Goal: Task Accomplishment & Management: Complete application form

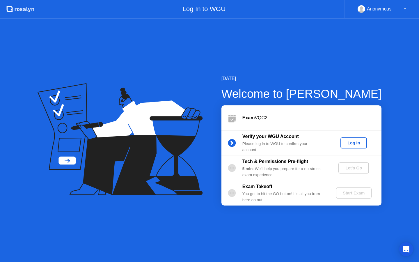
click at [354, 143] on div "Log In" at bounding box center [354, 142] width 22 height 5
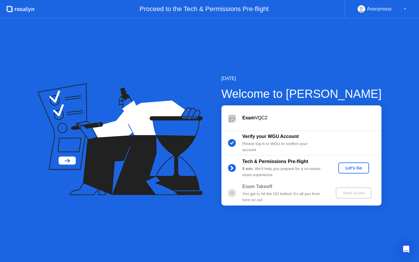
click at [355, 168] on div "Let's Go" at bounding box center [354, 167] width 26 height 5
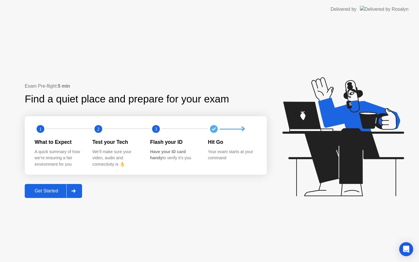
click at [51, 190] on div "Get Started" at bounding box center [46, 190] width 40 height 5
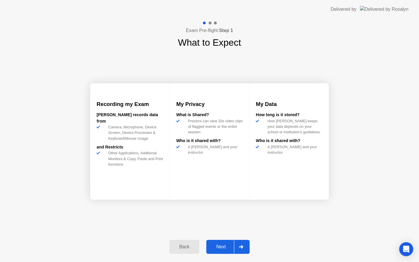
click at [220, 248] on div "Next" at bounding box center [221, 246] width 26 height 5
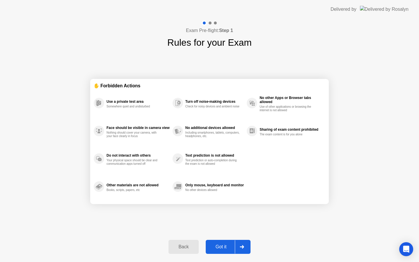
click at [222, 244] on div "Got it" at bounding box center [220, 246] width 27 height 5
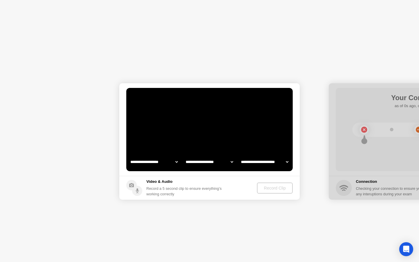
select select "**********"
select select "*******"
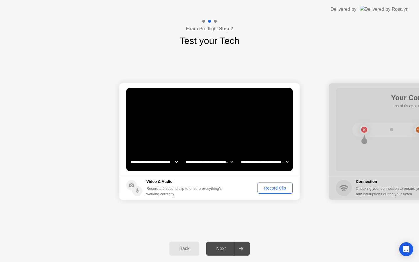
click at [273, 190] on div "Record Clip" at bounding box center [274, 188] width 31 height 5
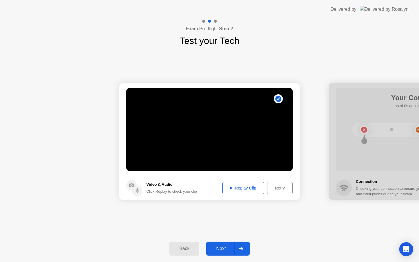
click at [252, 188] on div "Replay Clip" at bounding box center [243, 188] width 38 height 5
click at [217, 247] on div "Next" at bounding box center [221, 248] width 26 height 5
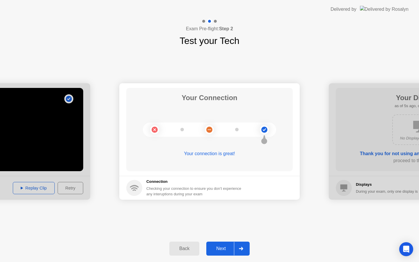
click at [187, 247] on div "Back" at bounding box center [184, 248] width 26 height 5
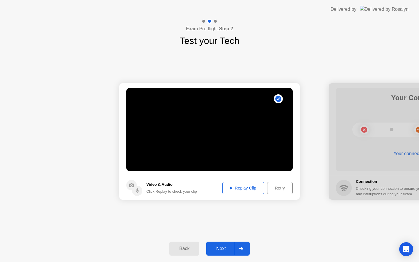
click at [236, 188] on div "Replay Clip" at bounding box center [243, 188] width 38 height 5
click at [220, 248] on div "Next" at bounding box center [221, 248] width 26 height 5
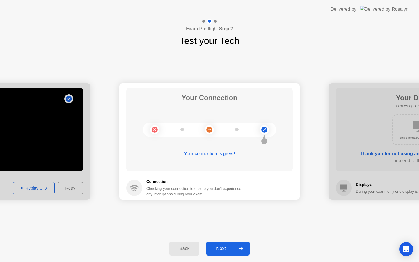
click at [220, 248] on div "Next" at bounding box center [221, 248] width 26 height 5
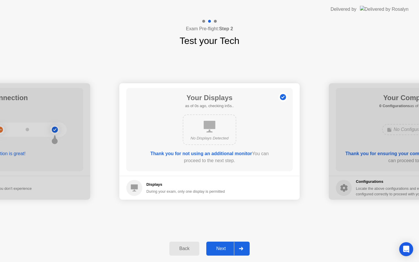
click at [221, 247] on div "Next" at bounding box center [221, 248] width 26 height 5
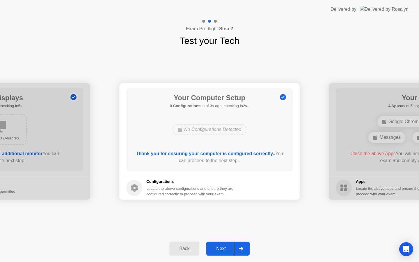
click at [221, 247] on div "Next" at bounding box center [221, 248] width 26 height 5
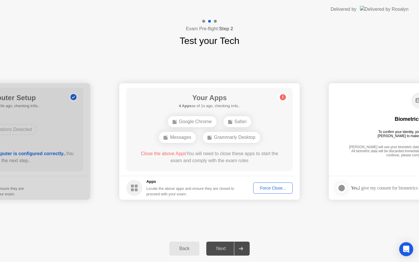
click at [273, 187] on div "Force Close..." at bounding box center [272, 188] width 35 height 5
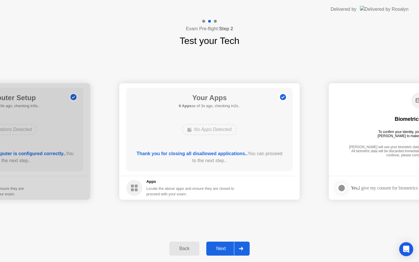
click at [218, 248] on div "Next" at bounding box center [221, 248] width 26 height 5
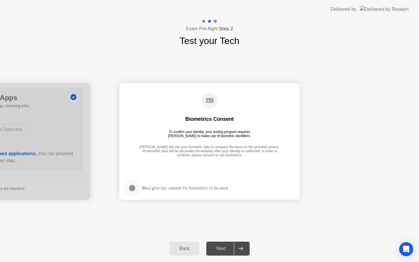
click at [220, 249] on div "Next" at bounding box center [221, 248] width 26 height 5
click at [134, 188] on div at bounding box center [132, 187] width 7 height 7
click at [224, 248] on div "Next" at bounding box center [221, 248] width 26 height 5
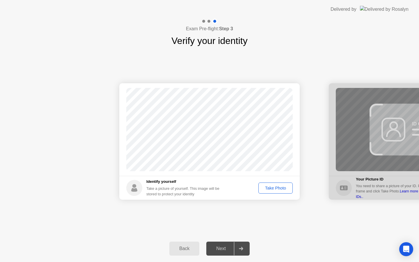
click at [274, 187] on div "Take Photo" at bounding box center [275, 188] width 30 height 5
click at [282, 96] on circle at bounding box center [283, 97] width 6 height 6
click at [282, 97] on circle at bounding box center [283, 97] width 6 height 6
click at [151, 191] on div "Take a picture of yourself. This image will be stored to protect your identity" at bounding box center [185, 191] width 78 height 11
click at [282, 187] on div "Retake" at bounding box center [279, 188] width 23 height 5
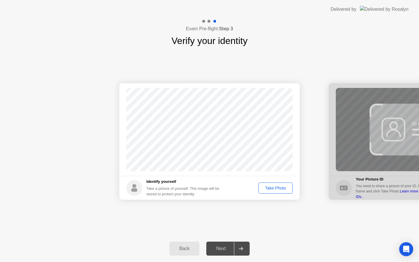
click at [136, 187] on icon at bounding box center [134, 186] width 4 height 4
click at [273, 189] on div "Take Photo" at bounding box center [275, 188] width 30 height 5
click at [182, 246] on div "Back" at bounding box center [184, 248] width 26 height 5
select select "**********"
select select "*******"
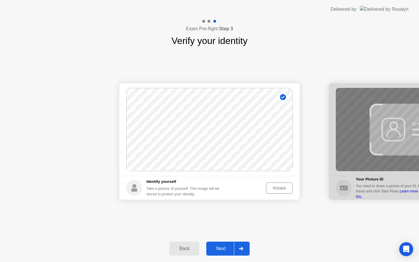
select select "*******"
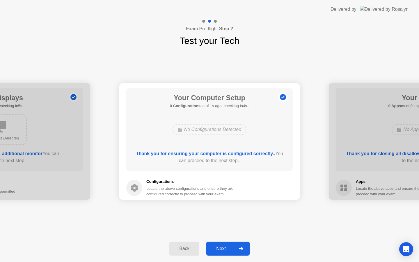
click at [182, 246] on div "Back" at bounding box center [184, 248] width 26 height 5
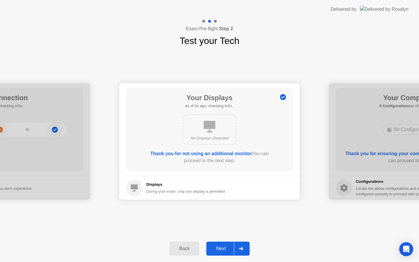
click at [182, 246] on div "Back" at bounding box center [184, 248] width 26 height 5
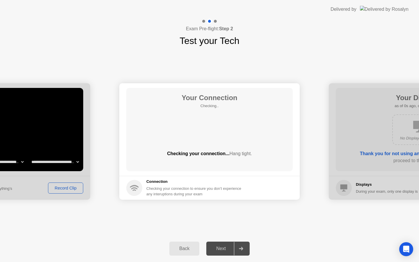
click at [182, 246] on div "Back" at bounding box center [184, 248] width 26 height 5
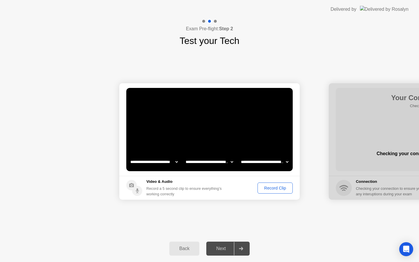
click at [131, 184] on icon at bounding box center [131, 185] width 5 height 4
click at [132, 184] on icon at bounding box center [131, 185] width 5 height 4
click at [231, 162] on select "**********" at bounding box center [209, 162] width 50 height 12
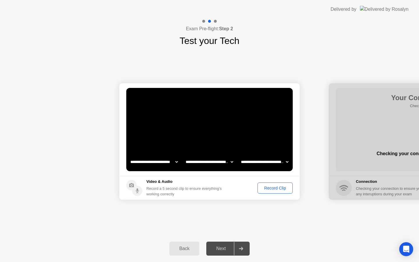
click at [285, 162] on select "**********" at bounding box center [265, 162] width 50 height 12
click at [242, 246] on div at bounding box center [241, 248] width 14 height 13
click at [223, 246] on div "Next" at bounding box center [221, 248] width 26 height 5
click at [266, 186] on div "Record Clip" at bounding box center [274, 188] width 31 height 5
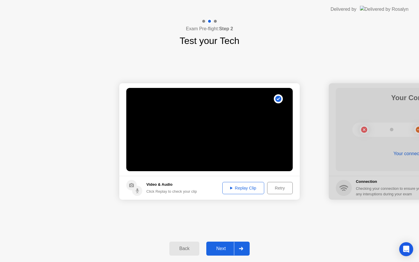
click at [250, 189] on div "Replay Clip" at bounding box center [243, 188] width 38 height 5
click at [243, 246] on div at bounding box center [241, 248] width 14 height 13
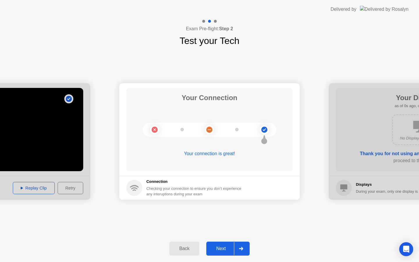
click at [222, 246] on div "Next" at bounding box center [221, 248] width 26 height 5
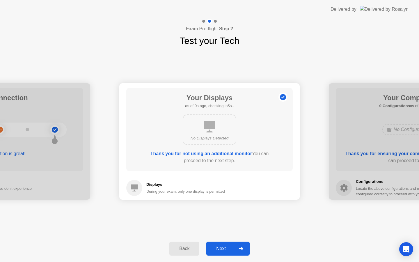
click at [222, 247] on div "Next" at bounding box center [221, 248] width 26 height 5
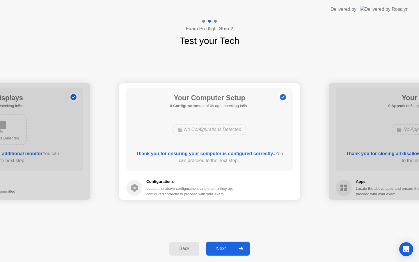
click at [223, 247] on div "Next" at bounding box center [221, 248] width 26 height 5
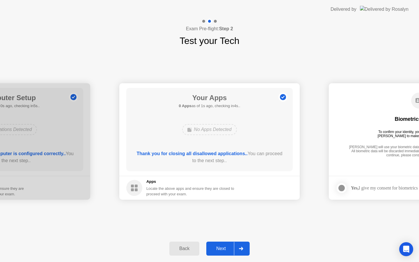
click at [223, 248] on div "Next" at bounding box center [221, 248] width 26 height 5
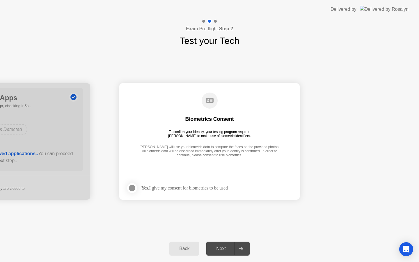
click at [131, 185] on div at bounding box center [132, 187] width 7 height 7
click at [221, 250] on div "Next" at bounding box center [221, 248] width 26 height 5
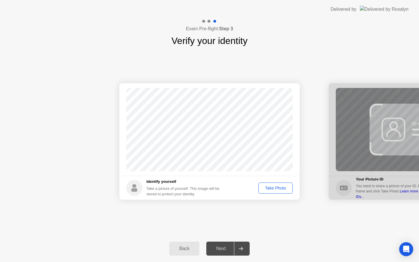
click at [271, 189] on div "Take Photo" at bounding box center [275, 188] width 30 height 5
click at [185, 250] on div "Back" at bounding box center [184, 248] width 26 height 5
select select "**********"
select select "*******"
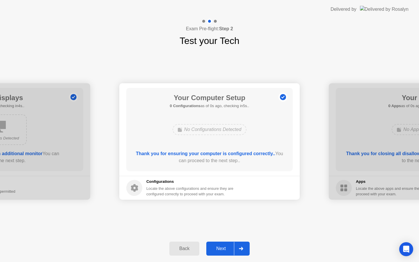
click at [186, 249] on div "Back" at bounding box center [184, 248] width 26 height 5
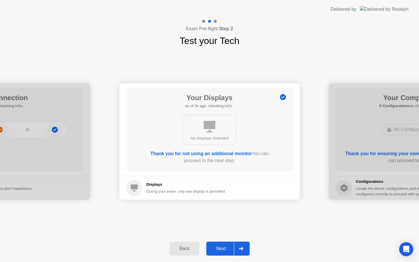
click at [186, 249] on div "Back" at bounding box center [184, 248] width 26 height 5
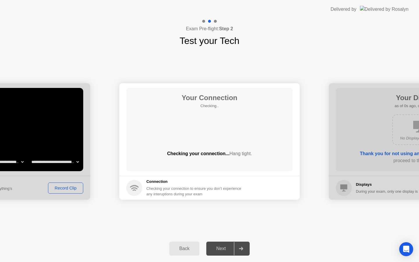
click at [186, 249] on div "Back" at bounding box center [184, 248] width 26 height 5
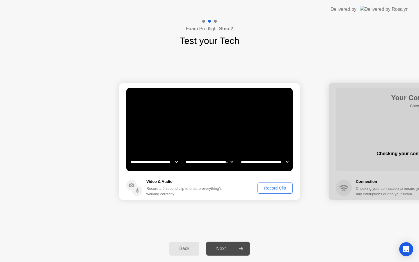
click at [224, 247] on div "Next" at bounding box center [221, 248] width 26 height 5
click at [240, 249] on icon at bounding box center [241, 248] width 4 height 3
click at [240, 248] on icon at bounding box center [241, 248] width 4 height 3
click at [270, 187] on div "Record Clip" at bounding box center [274, 188] width 31 height 5
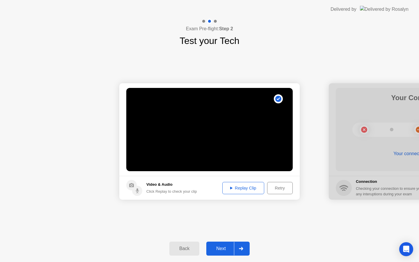
click at [243, 248] on icon at bounding box center [241, 248] width 4 height 3
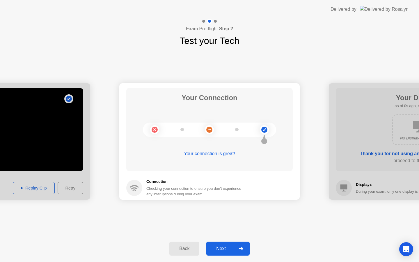
click at [243, 248] on icon at bounding box center [241, 248] width 4 height 3
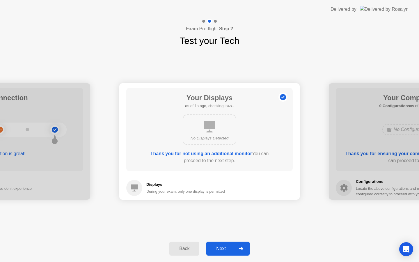
click at [243, 248] on icon at bounding box center [241, 248] width 4 height 3
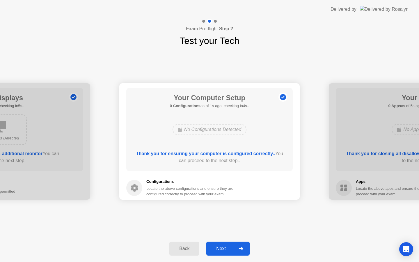
click at [243, 248] on icon at bounding box center [241, 248] width 4 height 3
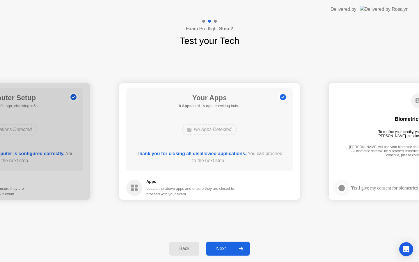
click at [243, 248] on icon at bounding box center [241, 248] width 4 height 3
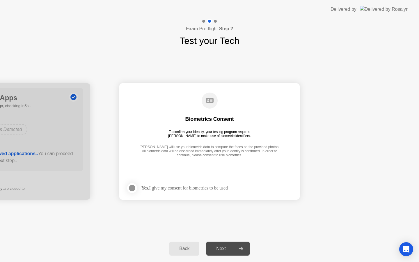
click at [190, 248] on div "Back" at bounding box center [184, 248] width 26 height 5
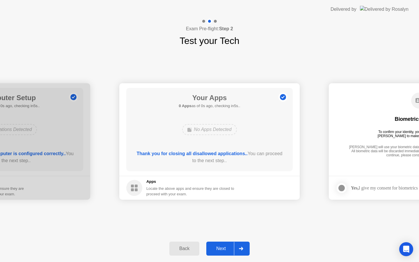
click at [190, 248] on div "Back" at bounding box center [184, 248] width 26 height 5
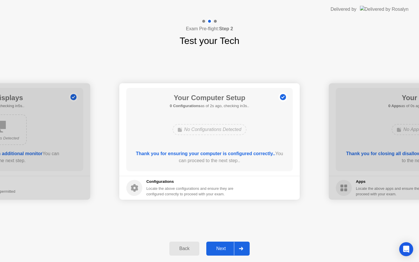
click at [190, 248] on div "Back" at bounding box center [184, 248] width 26 height 5
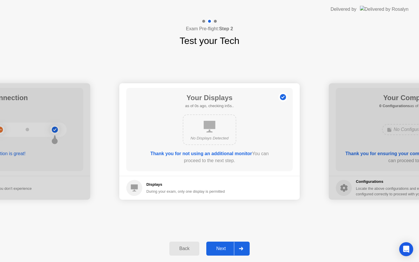
click at [190, 248] on div "Back" at bounding box center [184, 248] width 26 height 5
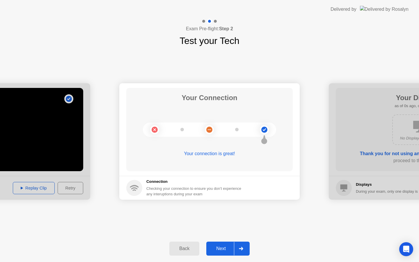
click at [244, 247] on div at bounding box center [241, 248] width 14 height 13
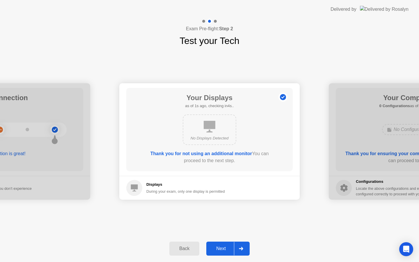
click at [244, 247] on div at bounding box center [241, 248] width 14 height 13
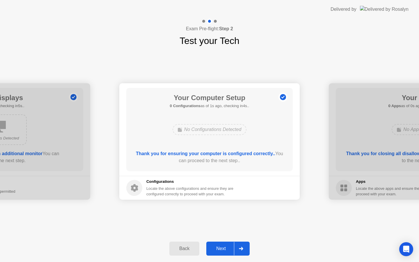
click at [243, 248] on div at bounding box center [241, 248] width 14 height 13
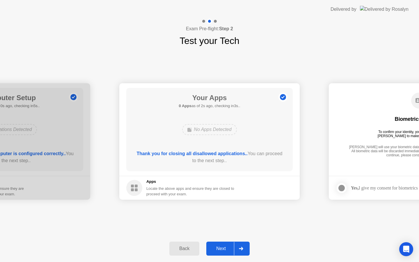
click at [243, 248] on div at bounding box center [241, 248] width 14 height 13
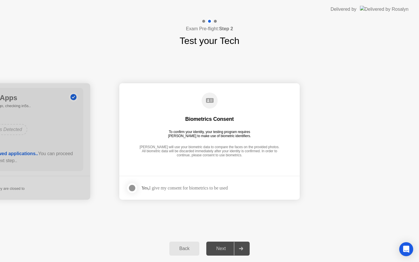
click at [191, 248] on div "Back" at bounding box center [184, 248] width 26 height 5
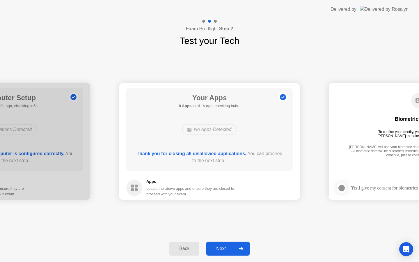
click at [282, 98] on circle at bounding box center [283, 97] width 6 height 6
click at [225, 249] on div "Next" at bounding box center [221, 248] width 26 height 5
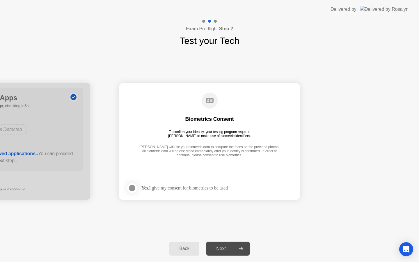
click at [131, 184] on div at bounding box center [132, 187] width 7 height 7
click at [220, 248] on div "Next" at bounding box center [221, 248] width 26 height 5
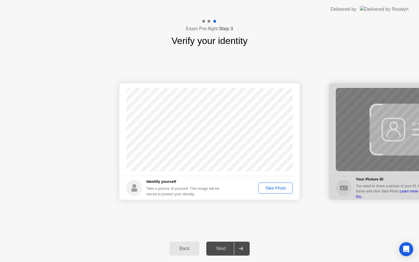
click at [282, 187] on div "Take Photo" at bounding box center [275, 188] width 30 height 5
click at [223, 248] on div "Next" at bounding box center [221, 248] width 26 height 5
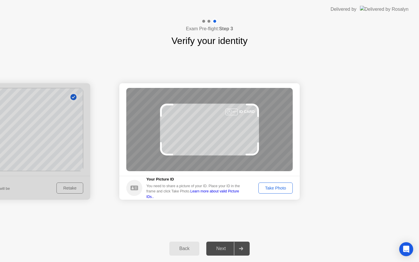
click at [187, 247] on div "Back" at bounding box center [184, 248] width 26 height 5
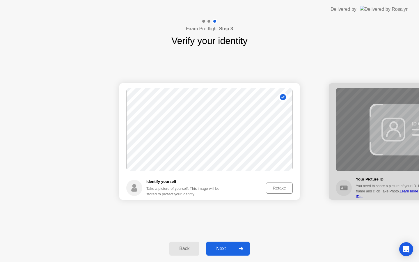
click at [283, 96] on circle at bounding box center [283, 97] width 6 height 6
click at [277, 188] on div "Retake" at bounding box center [279, 188] width 23 height 5
click at [188, 249] on div "Back" at bounding box center [184, 248] width 26 height 5
select select "**********"
select select "*******"
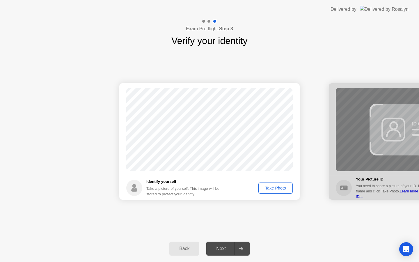
select select "*******"
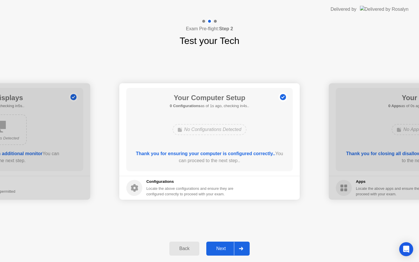
click at [188, 249] on div "Back" at bounding box center [184, 248] width 26 height 5
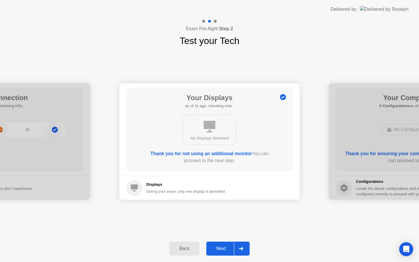
click at [188, 249] on div "Back" at bounding box center [184, 248] width 26 height 5
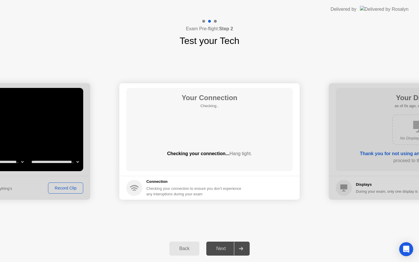
click at [188, 249] on div "Back" at bounding box center [184, 248] width 26 height 5
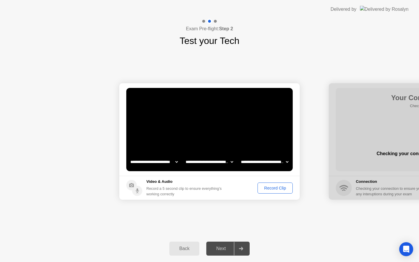
click at [176, 162] on select "**********" at bounding box center [154, 162] width 50 height 12
select select "**********"
click at [274, 187] on div "Record Clip" at bounding box center [274, 188] width 31 height 5
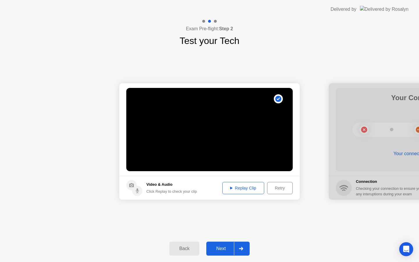
click at [223, 249] on div "Next" at bounding box center [221, 248] width 26 height 5
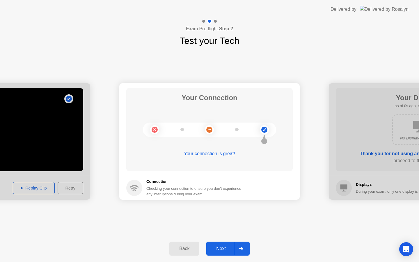
click at [223, 249] on div "Next" at bounding box center [221, 248] width 26 height 5
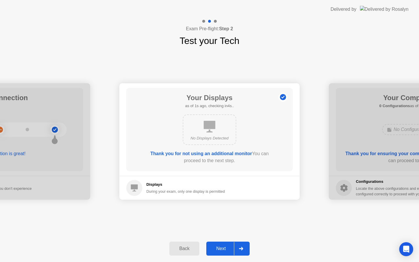
click at [223, 249] on div "Next" at bounding box center [221, 248] width 26 height 5
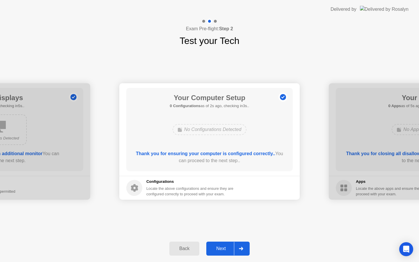
click at [223, 249] on div "Next" at bounding box center [221, 248] width 26 height 5
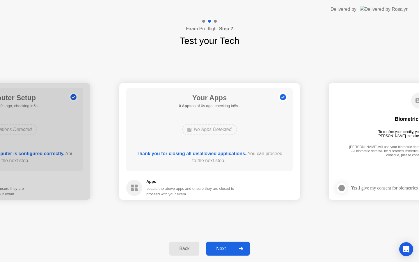
click at [223, 249] on div "Next" at bounding box center [221, 248] width 26 height 5
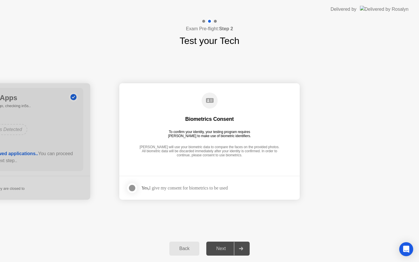
click at [133, 189] on div at bounding box center [132, 187] width 7 height 7
click at [223, 248] on div "Next" at bounding box center [221, 248] width 26 height 5
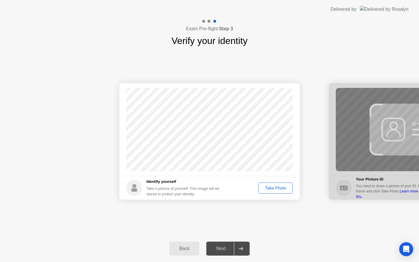
click at [275, 189] on div "Take Photo" at bounding box center [275, 188] width 30 height 5
click at [219, 248] on div "Next" at bounding box center [221, 248] width 26 height 5
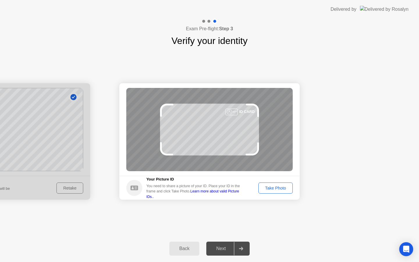
click at [273, 189] on div "Take Photo" at bounding box center [275, 188] width 30 height 5
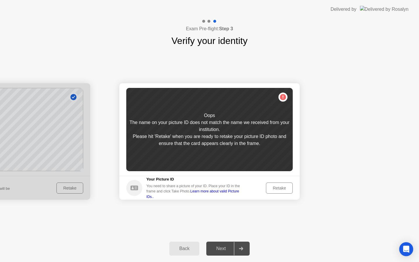
click at [274, 190] on div "Retake" at bounding box center [279, 188] width 23 height 5
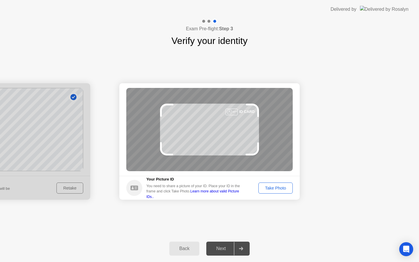
click at [273, 189] on div "Take Photo" at bounding box center [275, 188] width 30 height 5
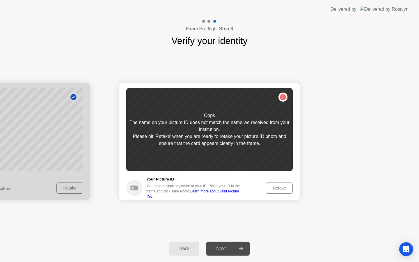
click at [282, 187] on div "Retake" at bounding box center [279, 188] width 23 height 5
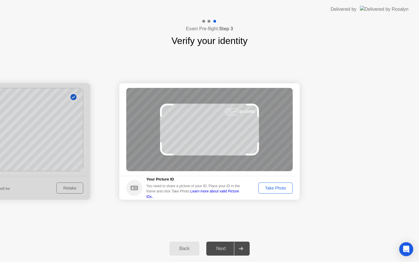
click at [284, 190] on div "Take Photo" at bounding box center [275, 188] width 30 height 5
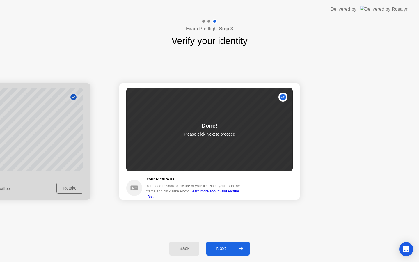
click at [225, 249] on div "Next" at bounding box center [221, 248] width 26 height 5
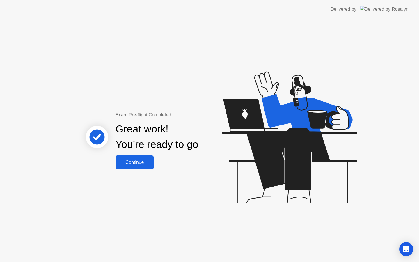
click at [141, 164] on div "Continue" at bounding box center [134, 162] width 35 height 5
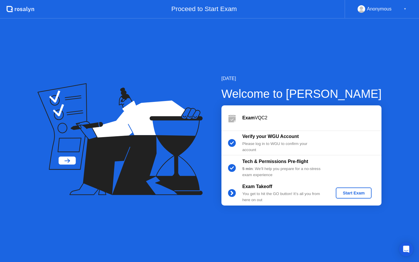
click at [351, 191] on div "Start Exam" at bounding box center [353, 193] width 31 height 5
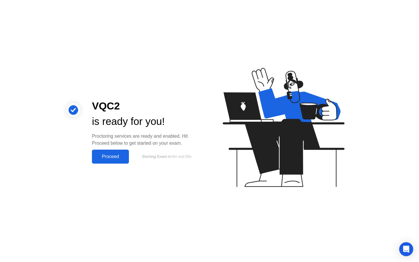
click at [113, 157] on div "Proceed" at bounding box center [110, 156] width 33 height 5
